Goal: Find specific page/section: Find specific page/section

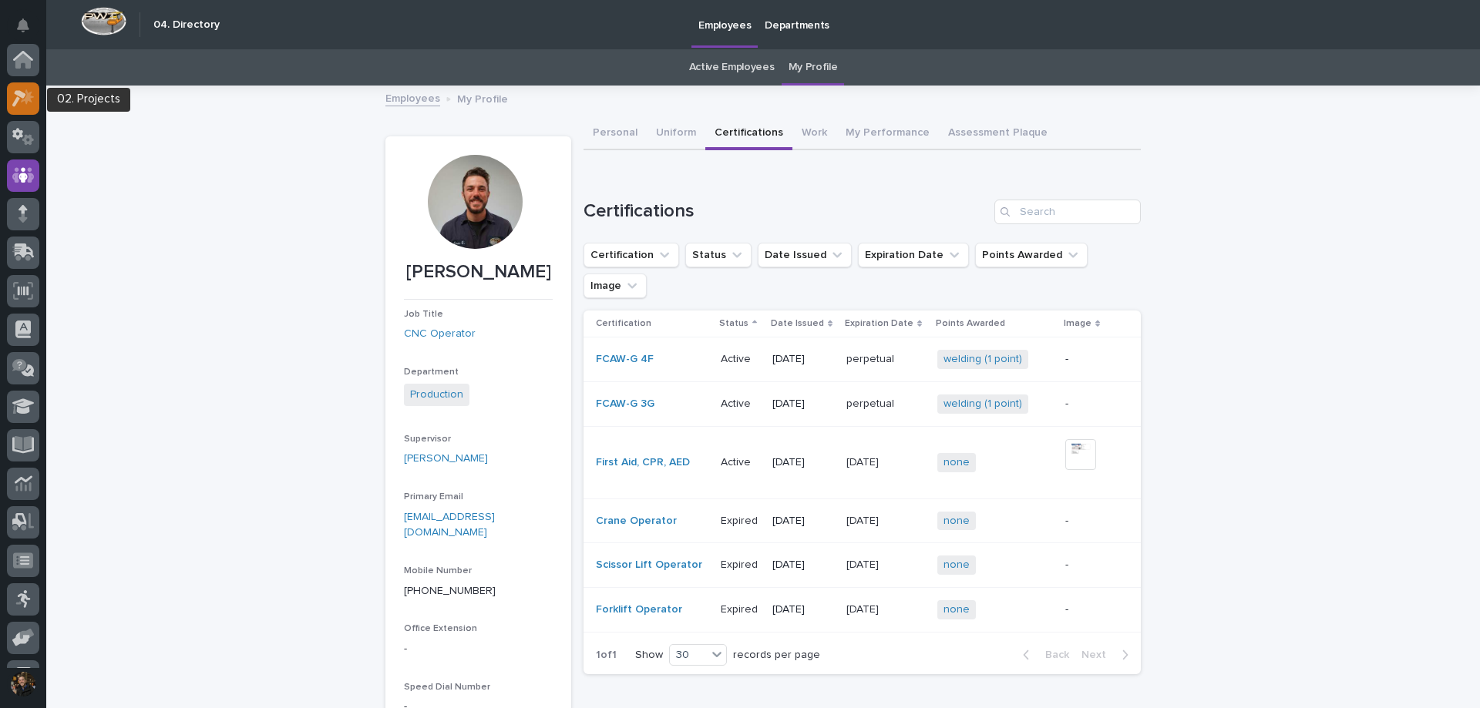
click at [14, 96] on icon at bounding box center [23, 98] width 22 height 18
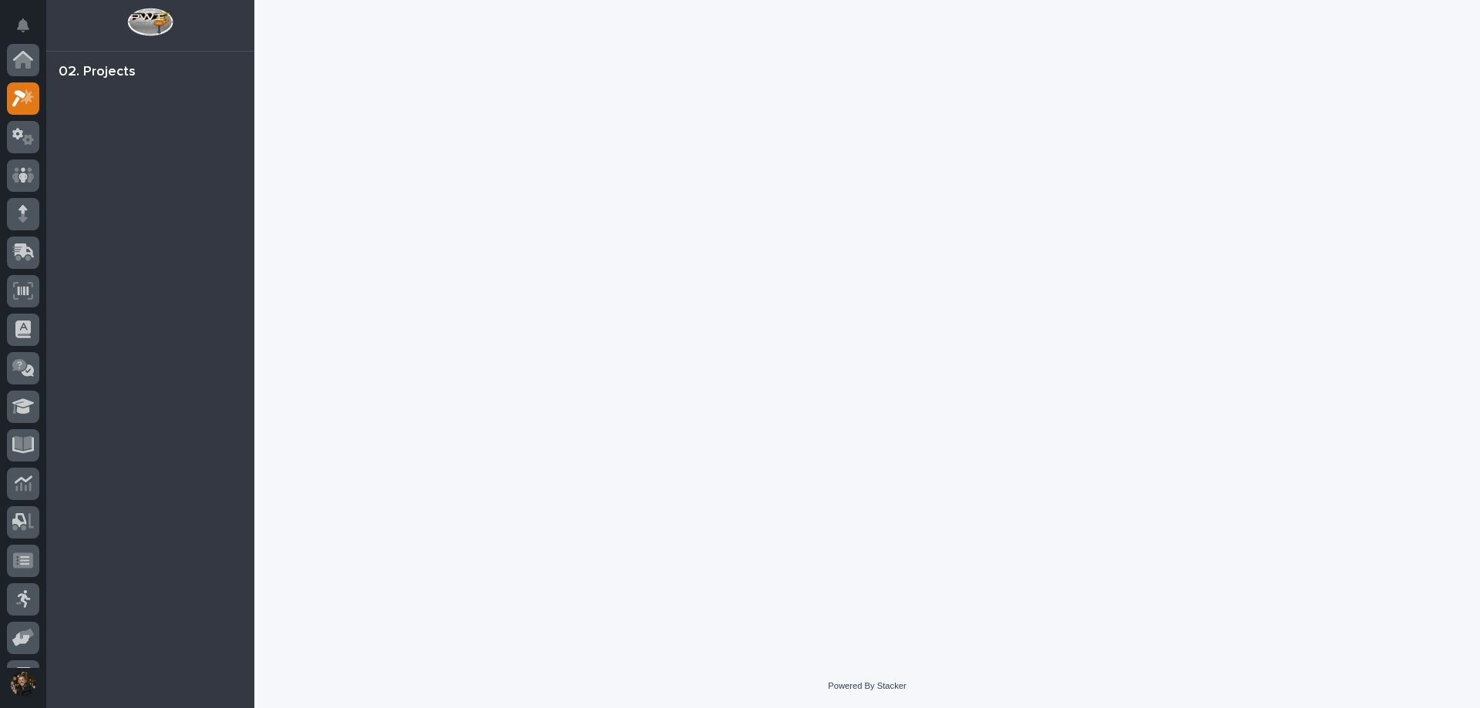
scroll to position [39, 0]
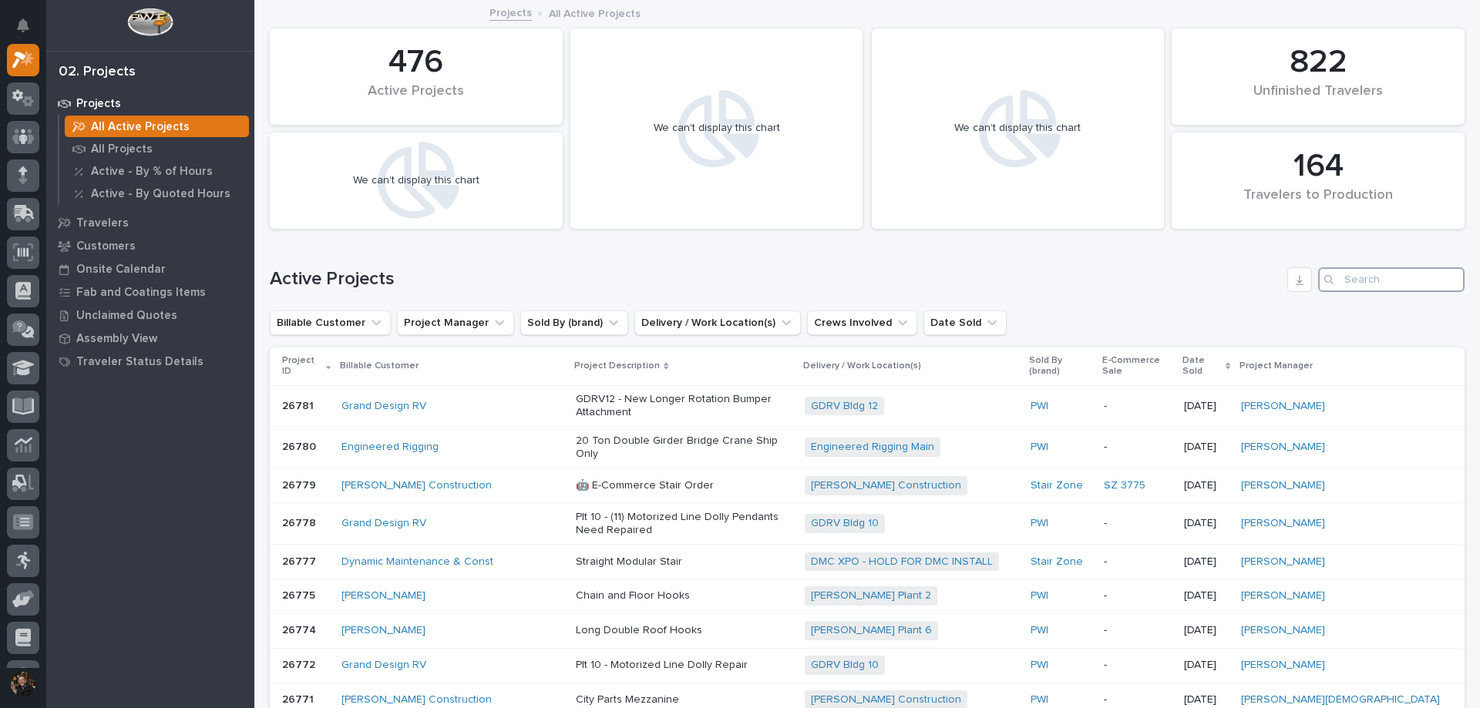
click at [1342, 275] on input "Search" at bounding box center [1391, 279] width 146 height 25
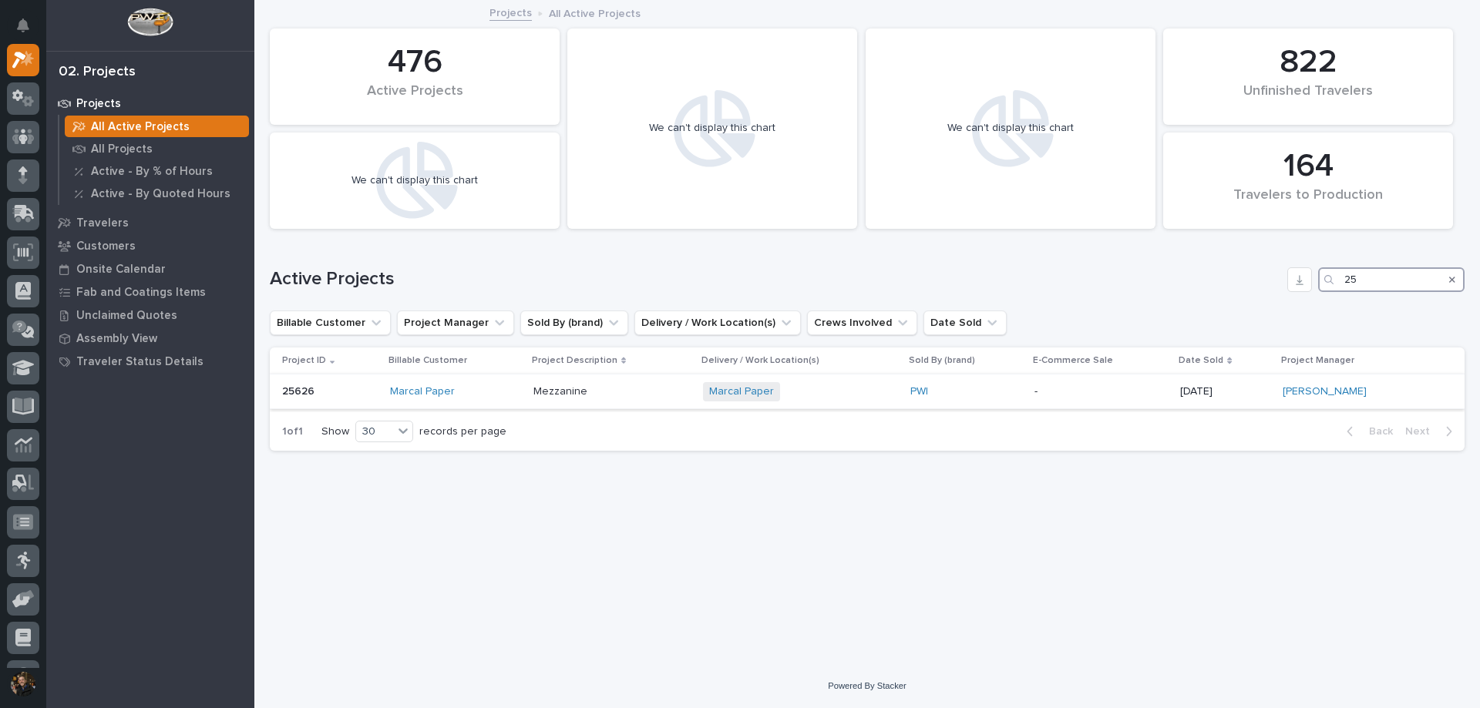
type input "2"
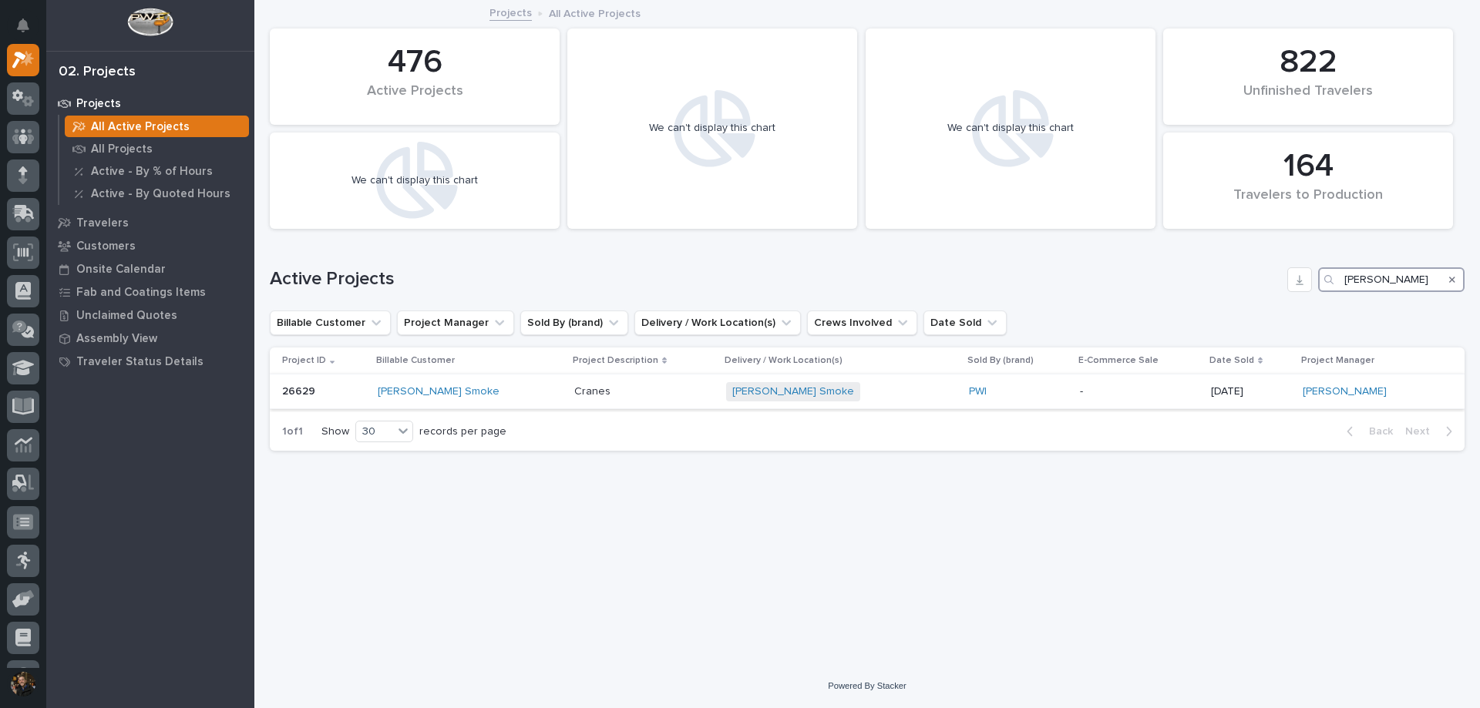
type input "[PERSON_NAME]"
click at [1135, 403] on div "-" at bounding box center [1139, 391] width 119 height 25
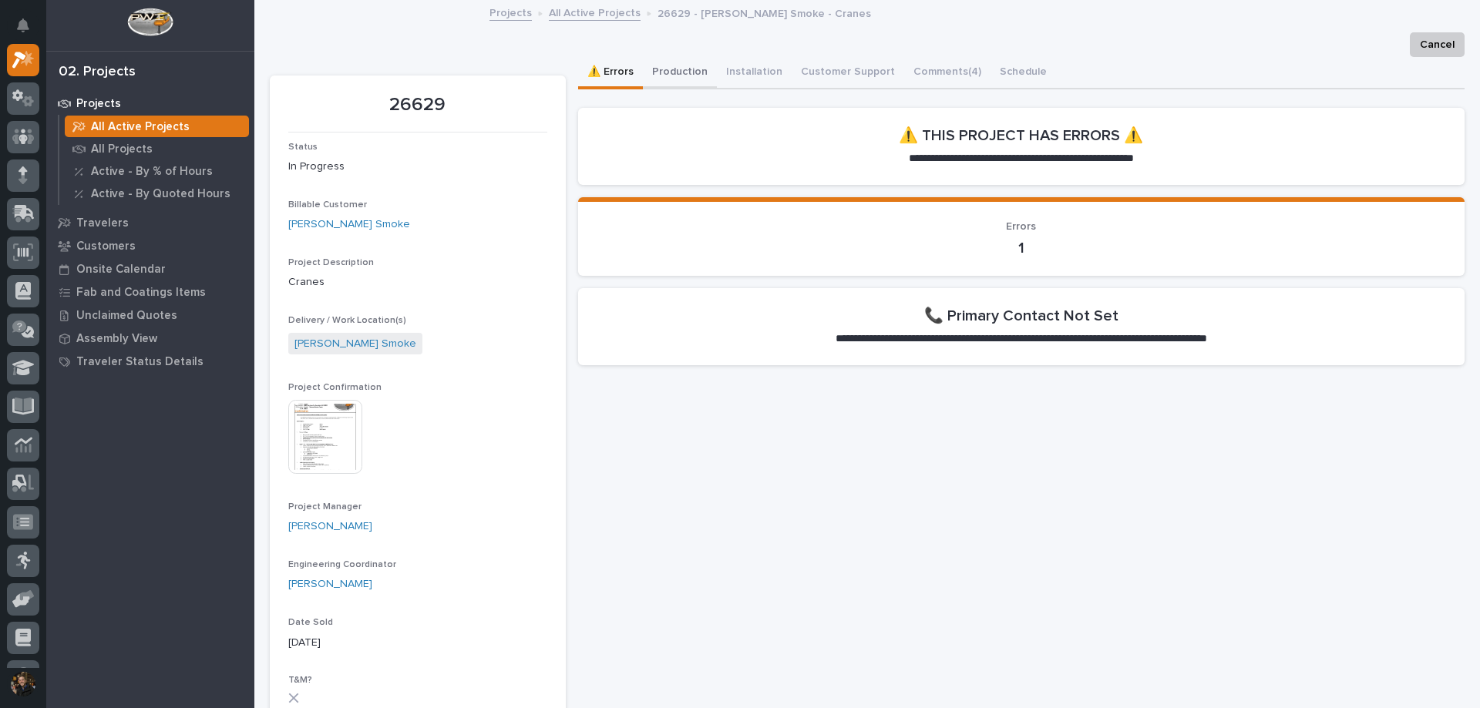
click at [657, 71] on button "Production" at bounding box center [680, 73] width 74 height 32
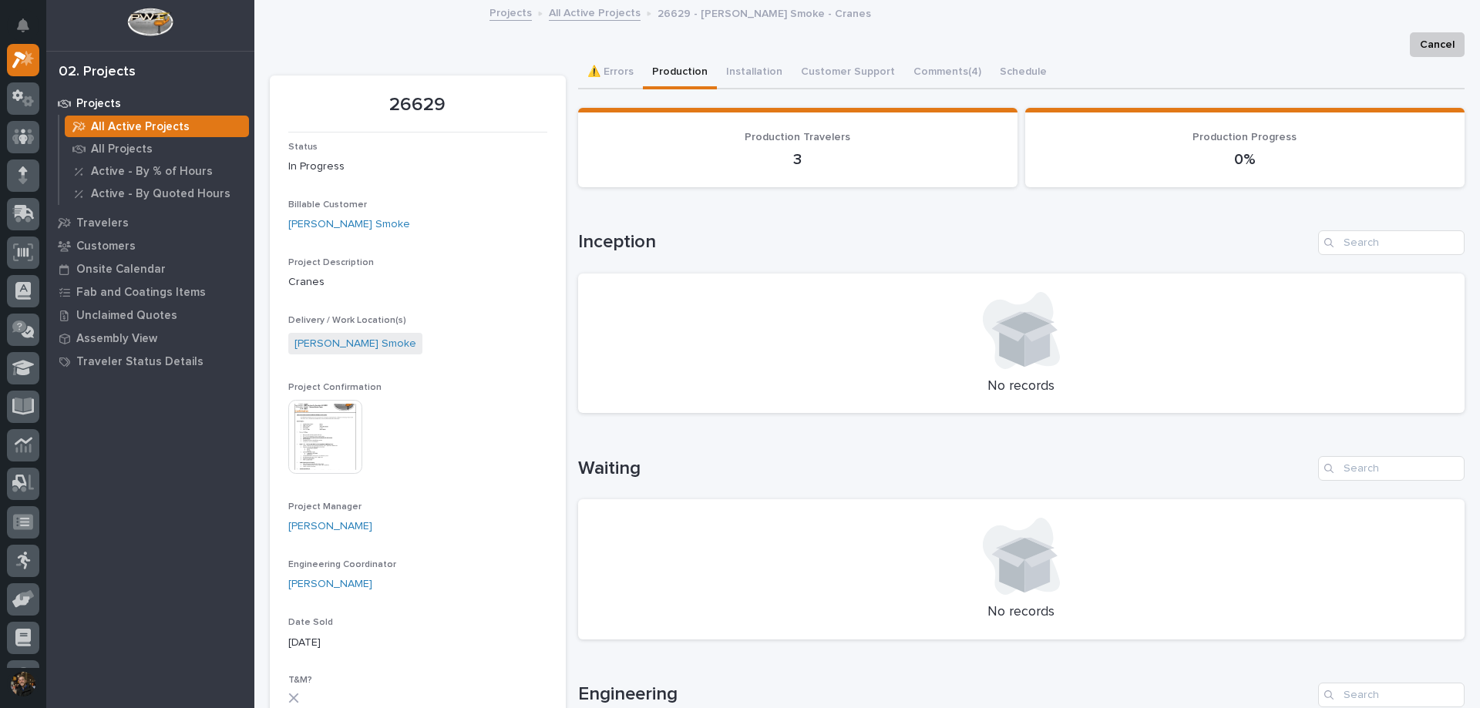
click at [321, 438] on img at bounding box center [325, 437] width 74 height 74
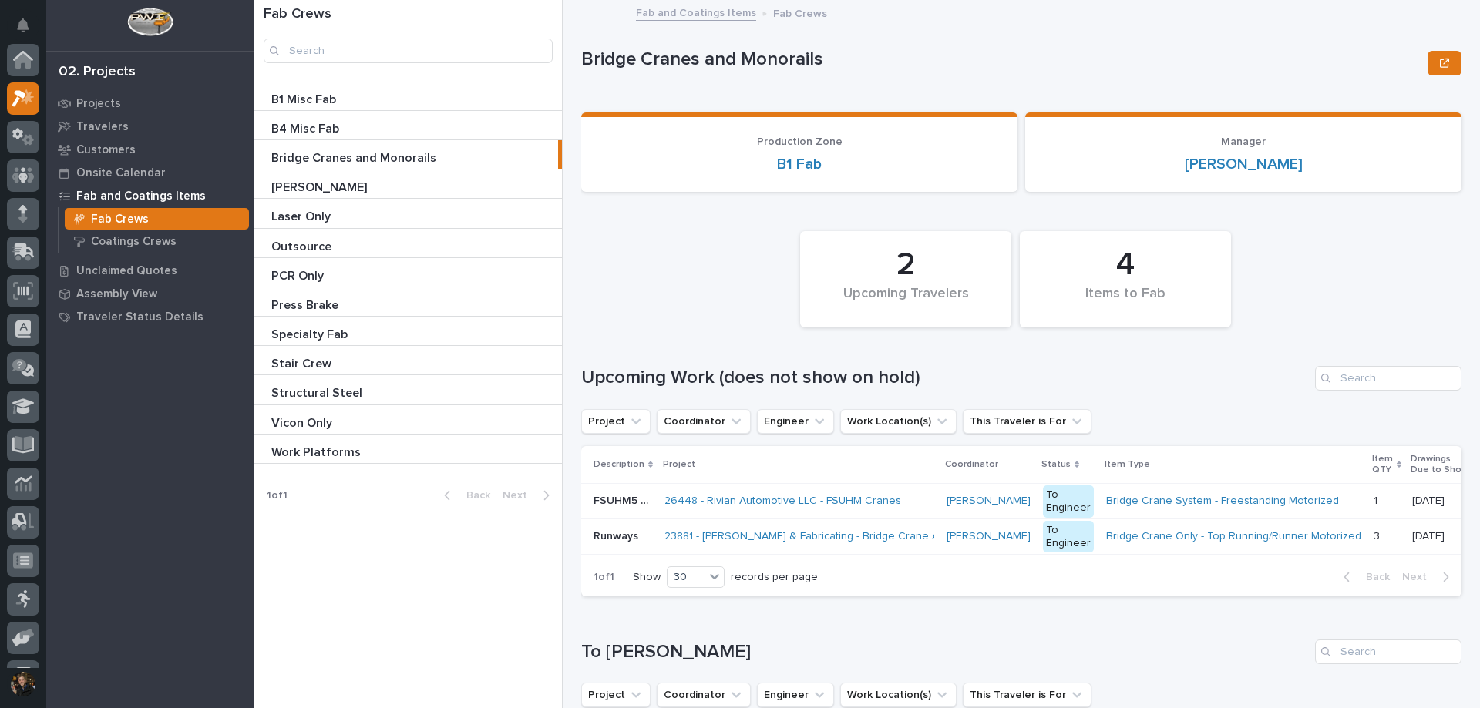
scroll to position [39, 0]
